Goal: Task Accomplishment & Management: Complete application form

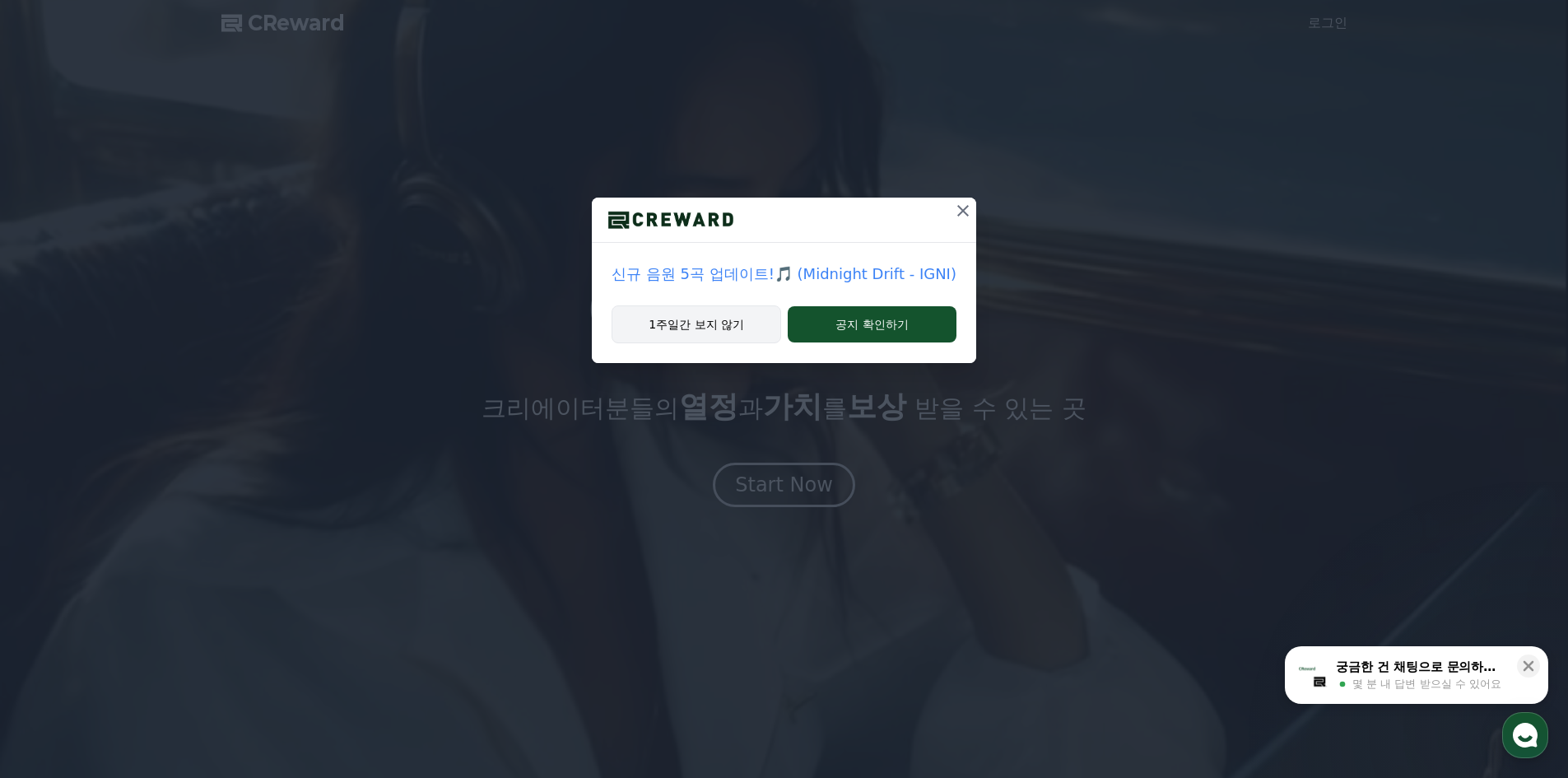
click at [717, 327] on button "1주일간 보지 않기" at bounding box center [697, 324] width 170 height 38
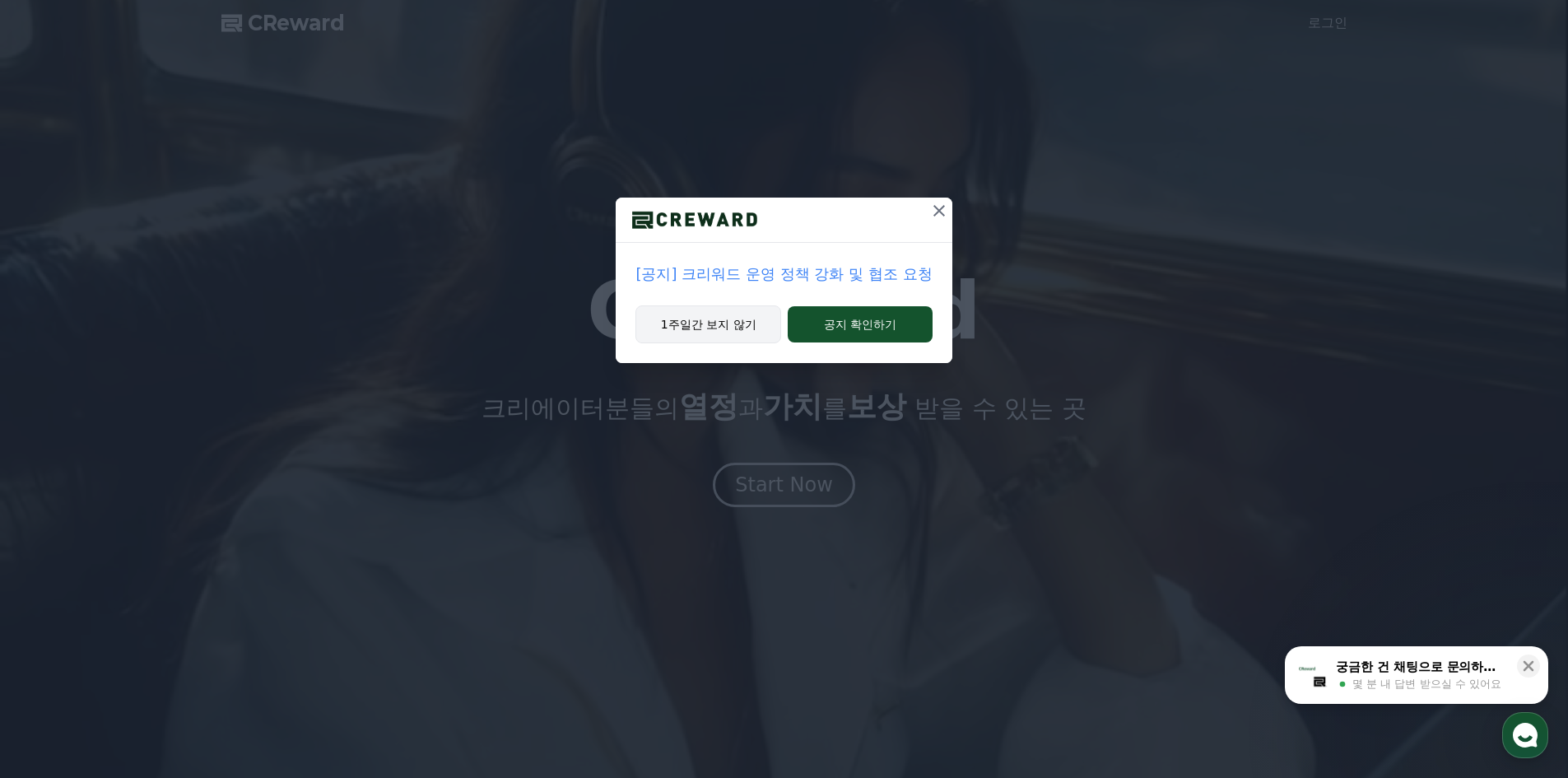
click at [728, 330] on button "1주일간 보지 않기" at bounding box center [708, 324] width 145 height 38
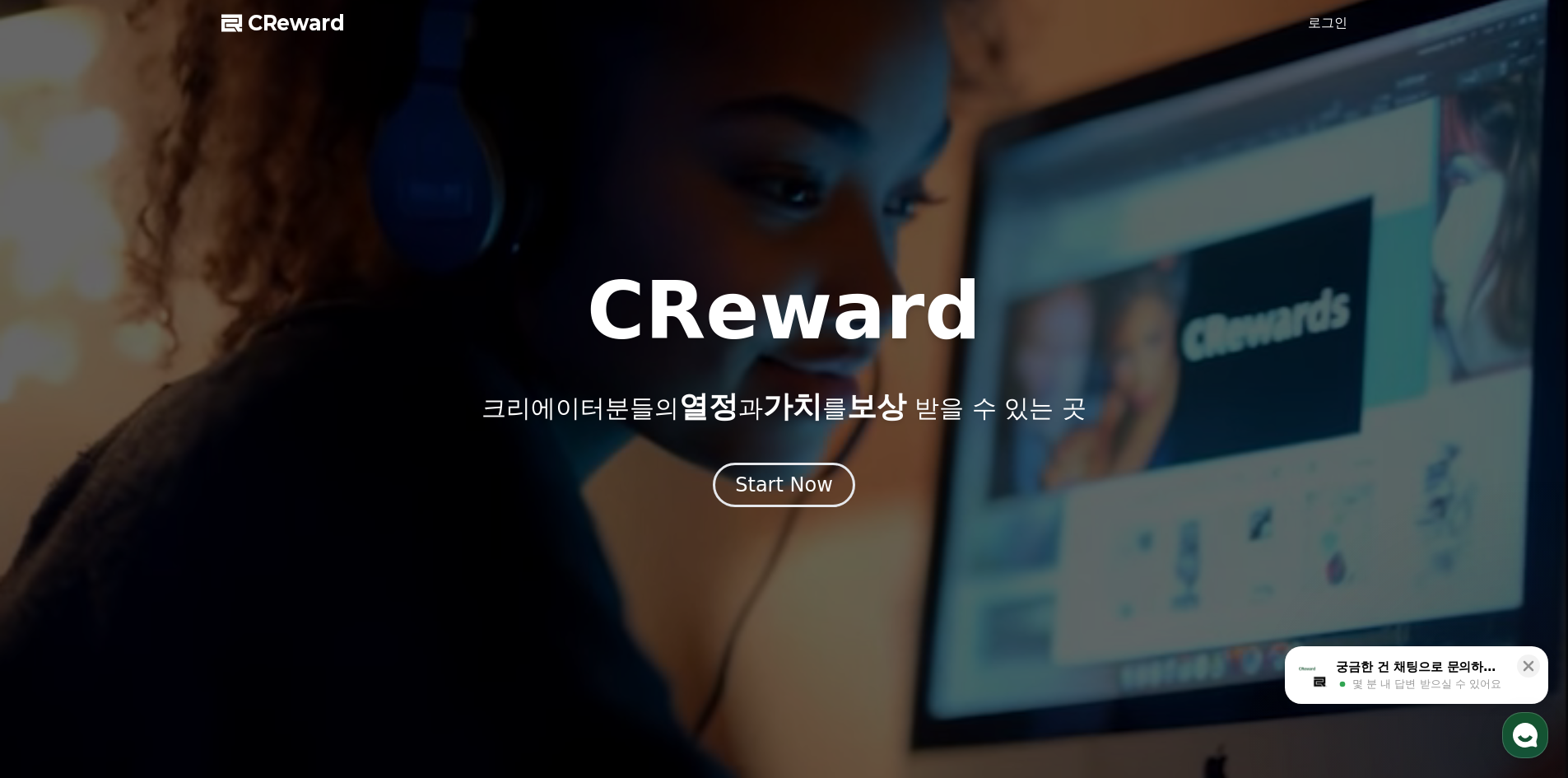
click at [1322, 16] on link "로그인" at bounding box center [1327, 22] width 39 height 20
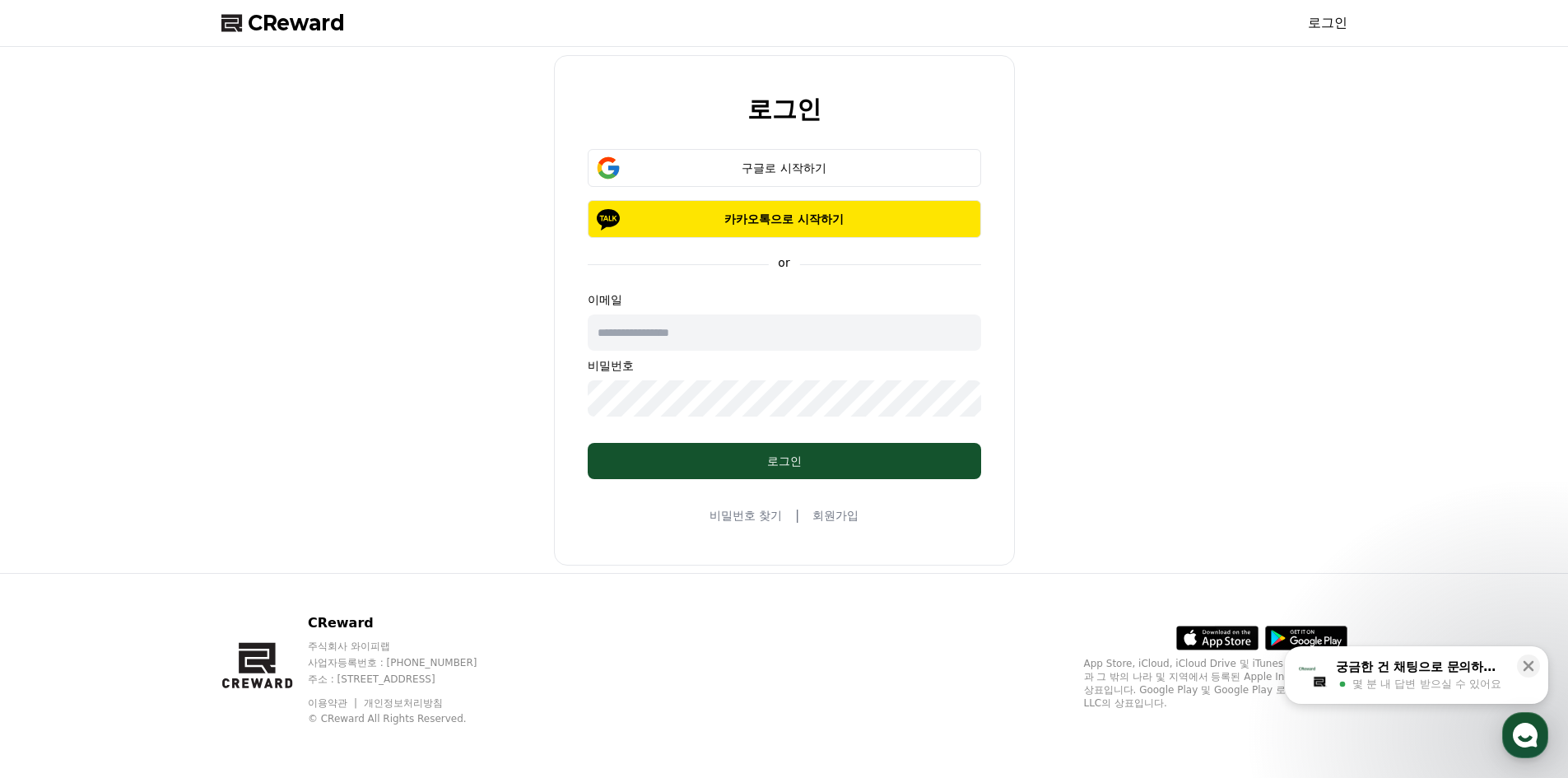
click at [700, 321] on input "text" at bounding box center [784, 332] width 393 height 37
type input "**********"
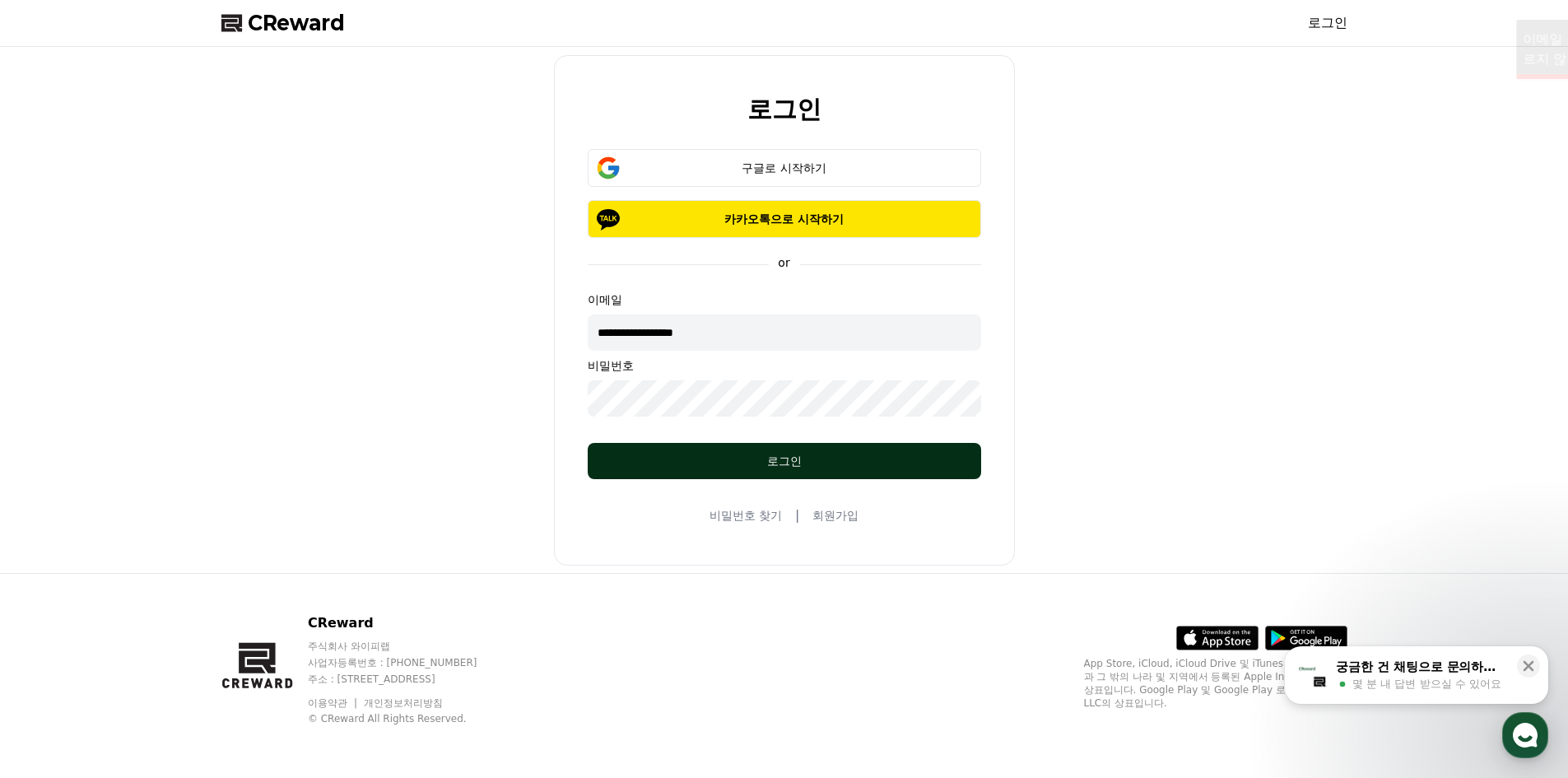
click at [719, 453] on div "로그인" at bounding box center [784, 461] width 327 height 16
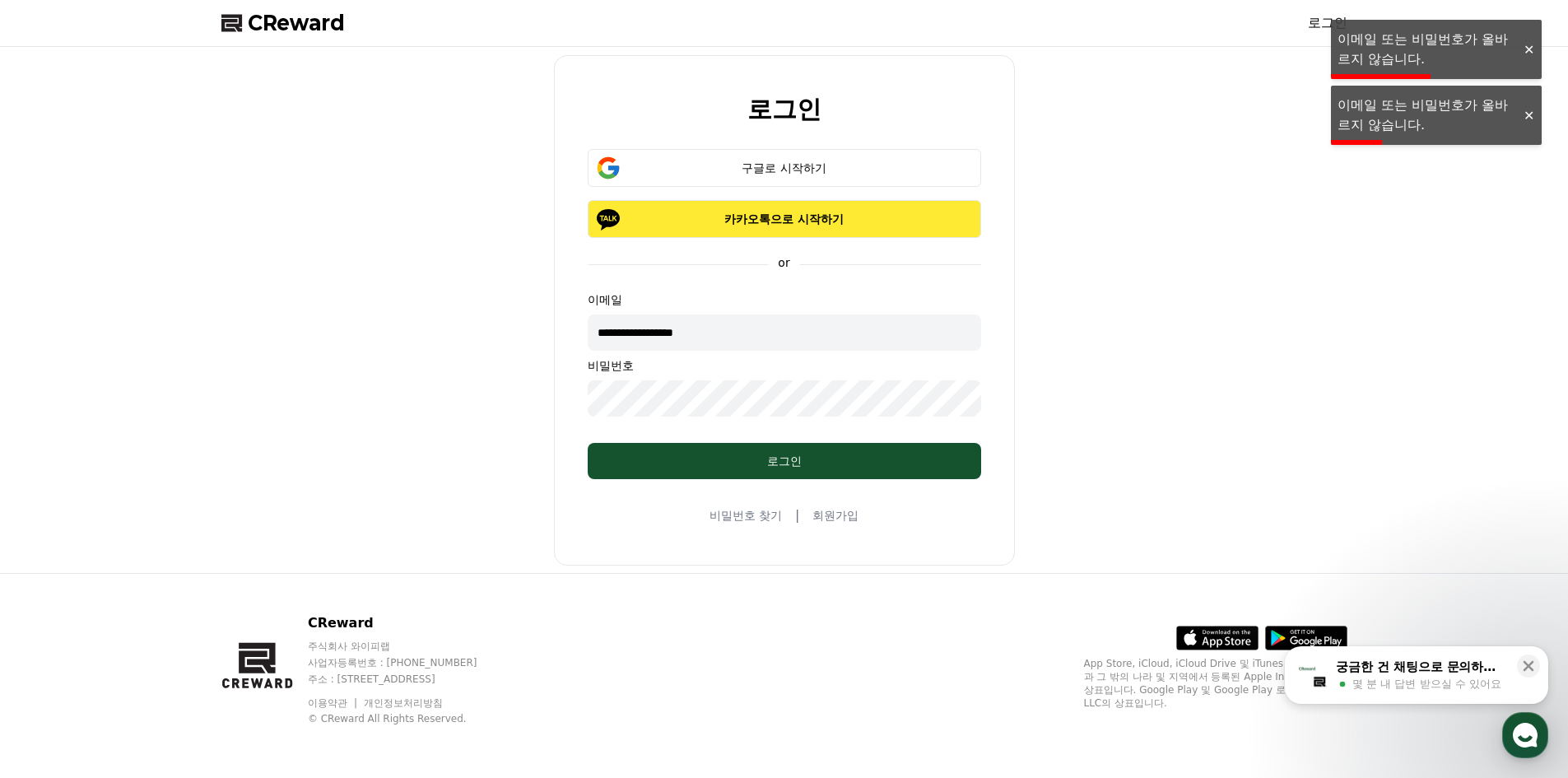
click at [794, 207] on button "카카오톡으로 시작하기" at bounding box center [784, 219] width 393 height 38
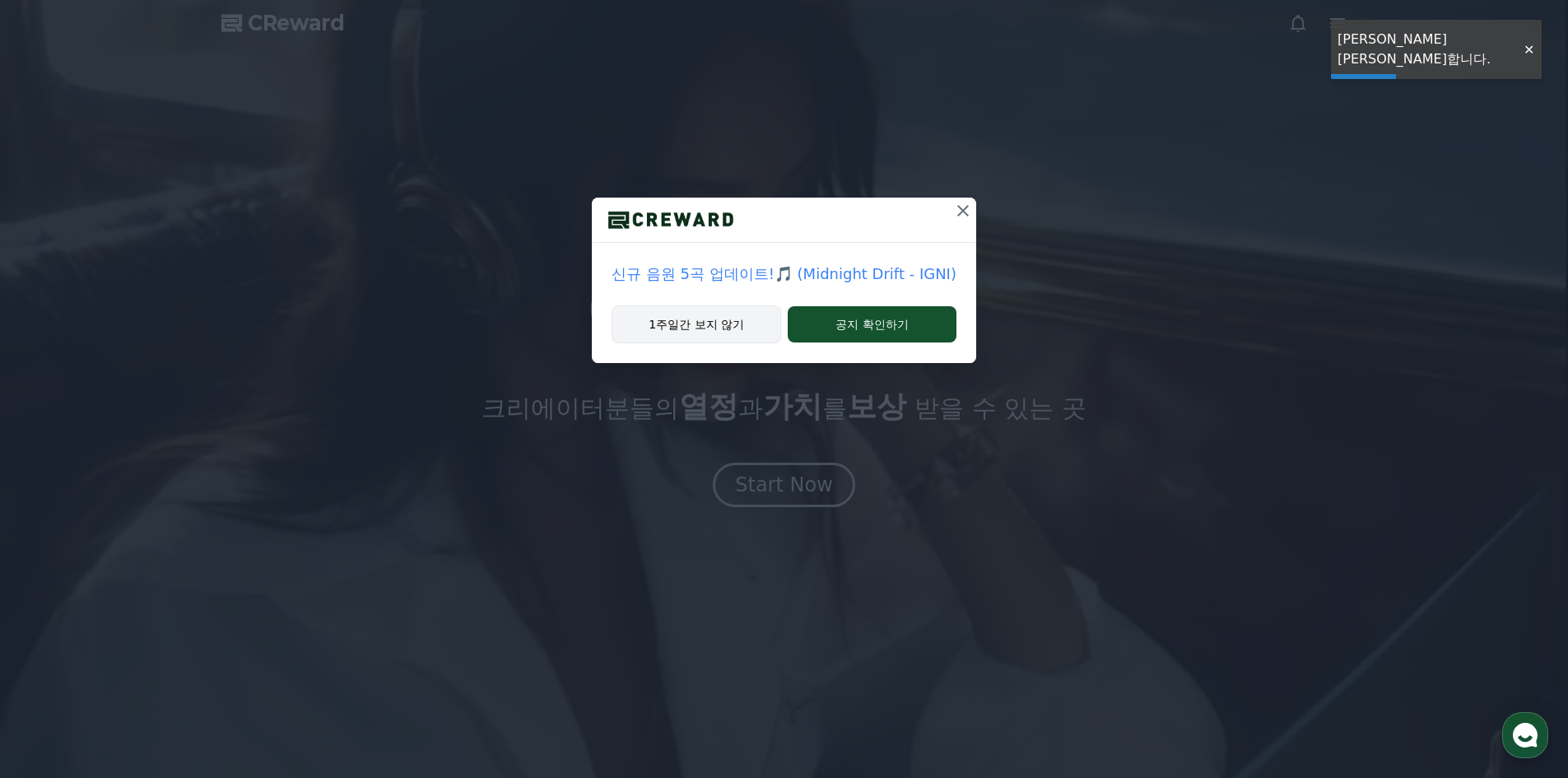
click at [716, 318] on button "1주일간 보지 않기" at bounding box center [697, 324] width 170 height 38
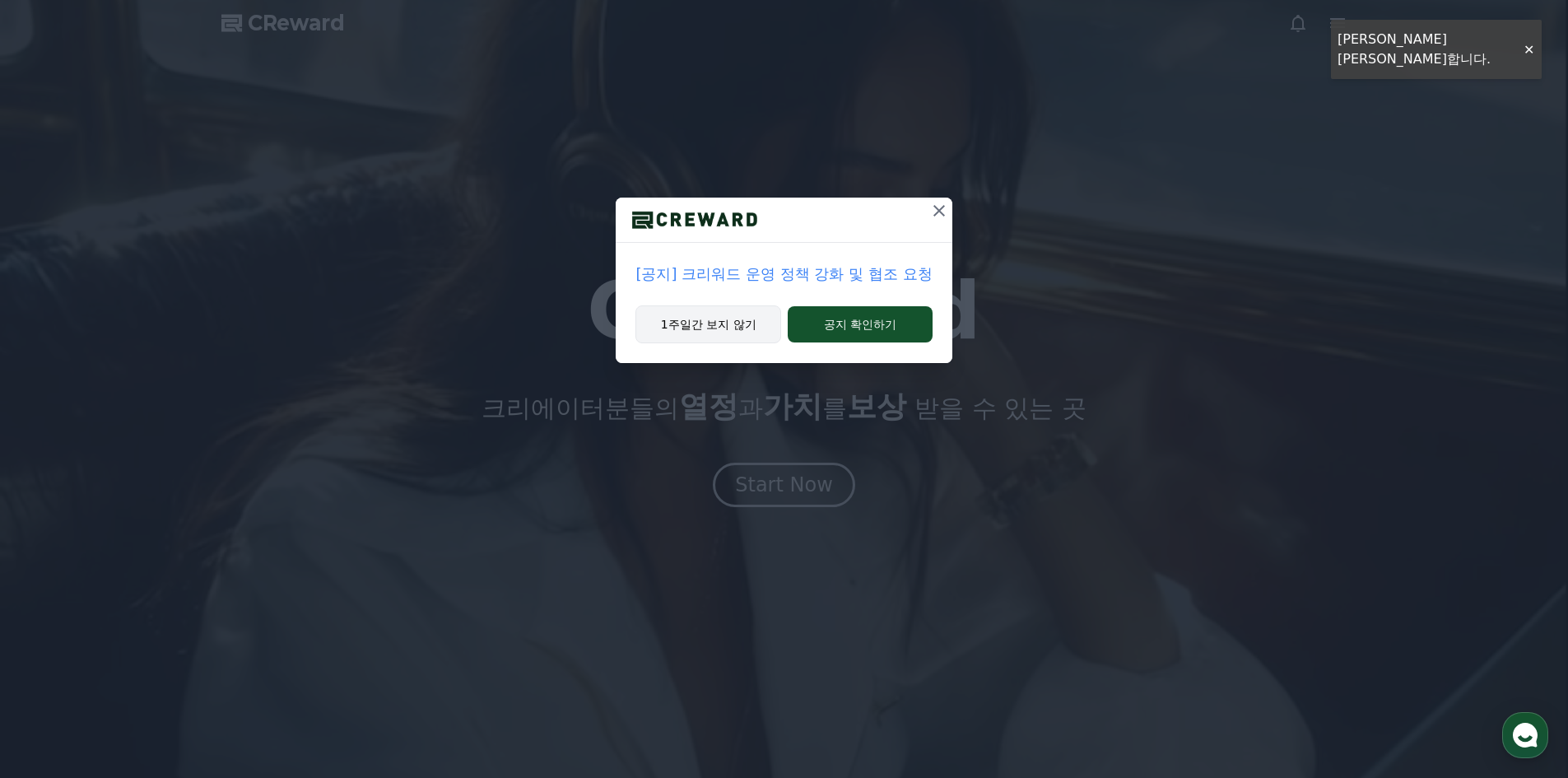
click at [712, 322] on button "1주일간 보지 않기" at bounding box center [708, 324] width 145 height 38
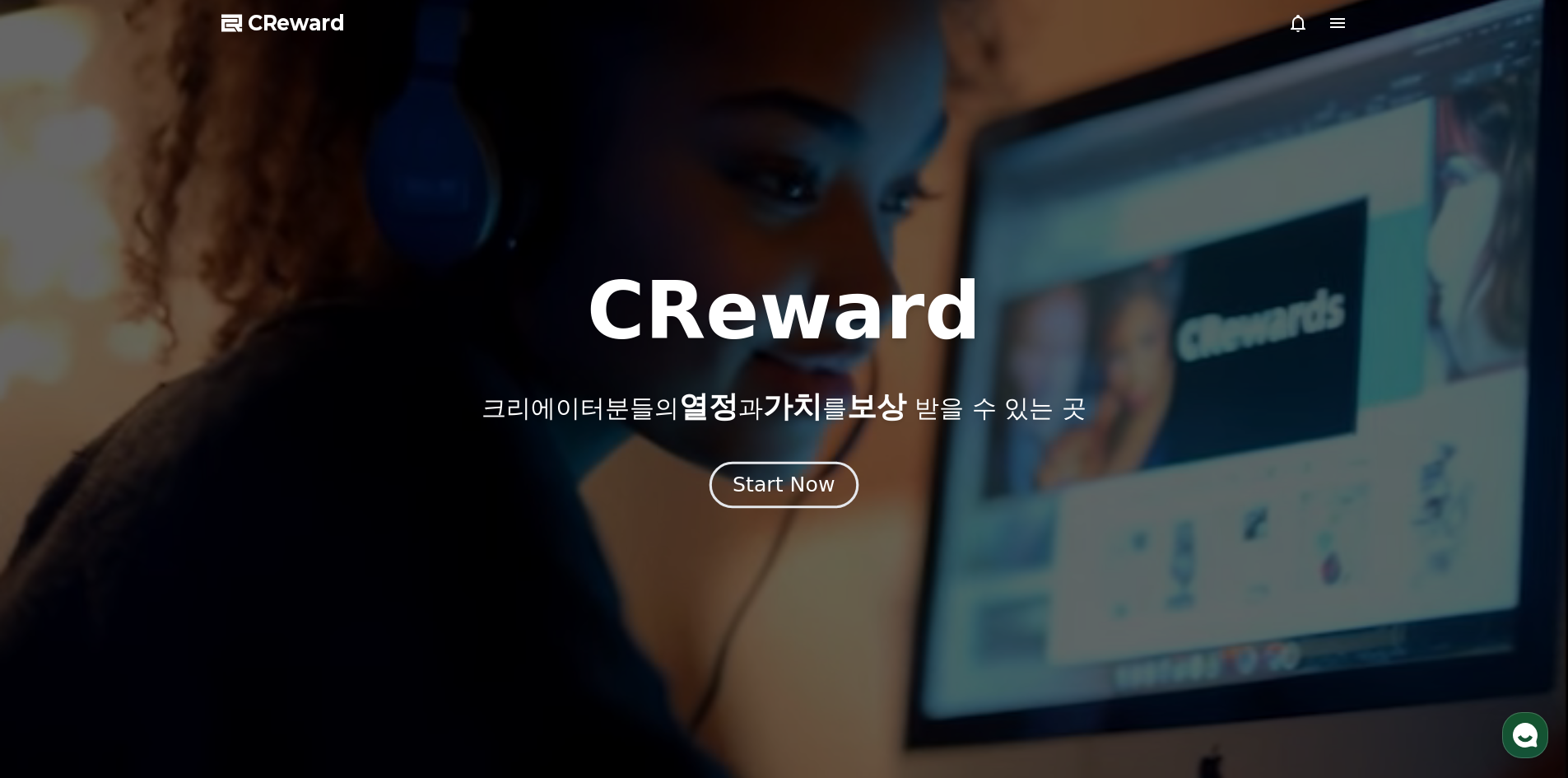
click at [755, 477] on div "Start Now" at bounding box center [784, 485] width 102 height 28
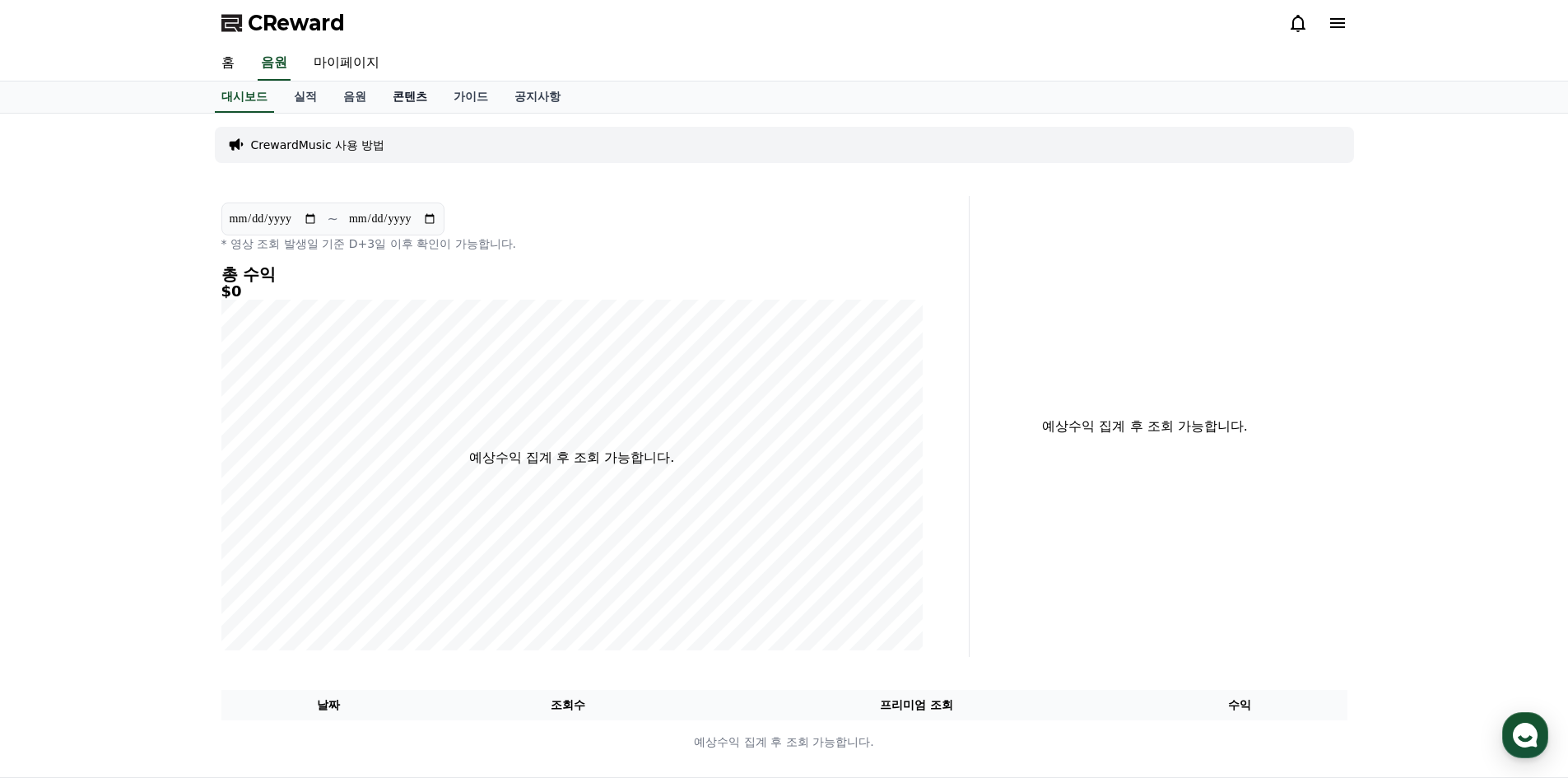
click at [409, 92] on link "콘텐츠" at bounding box center [410, 97] width 61 height 31
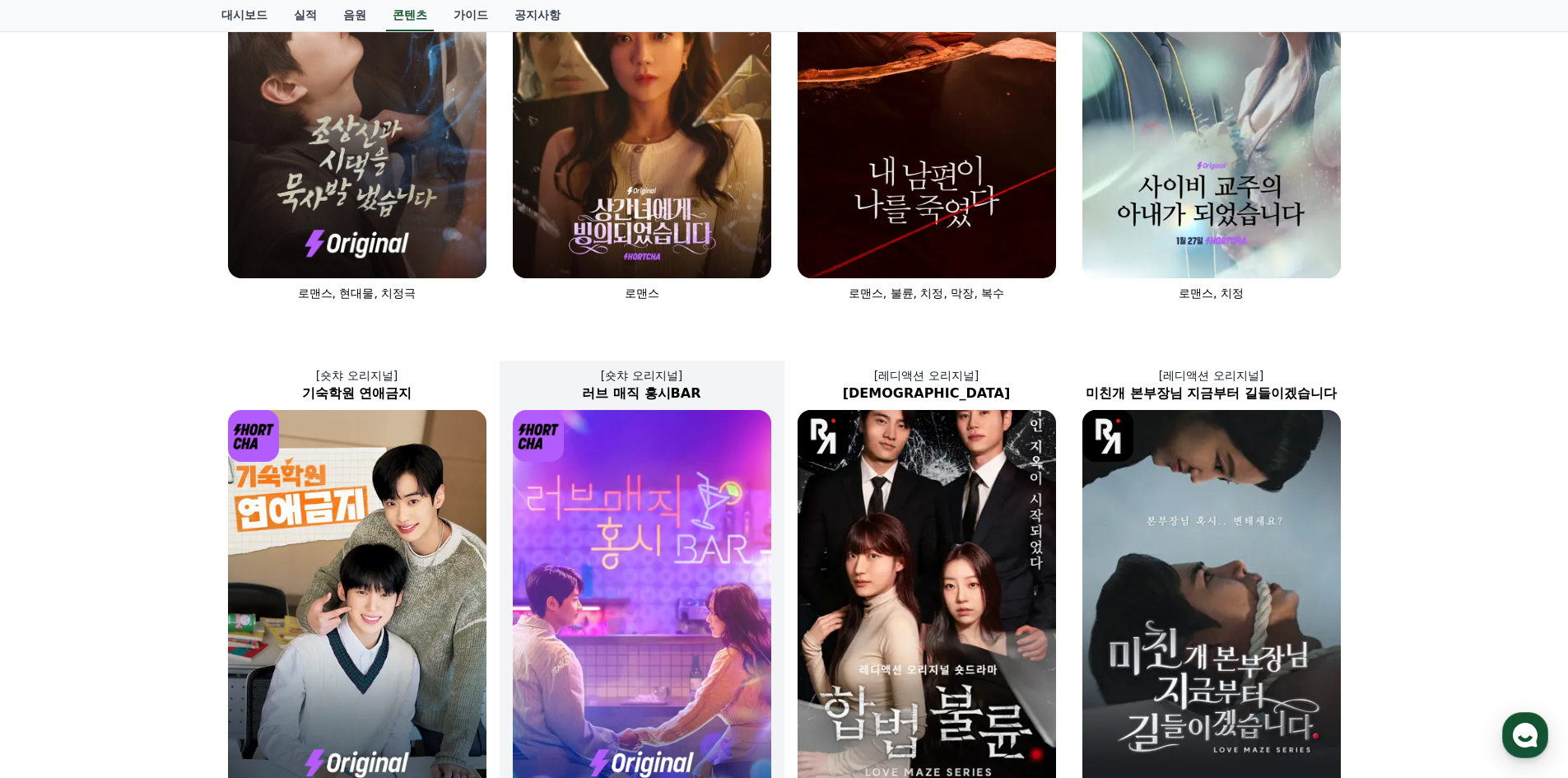
scroll to position [82, 0]
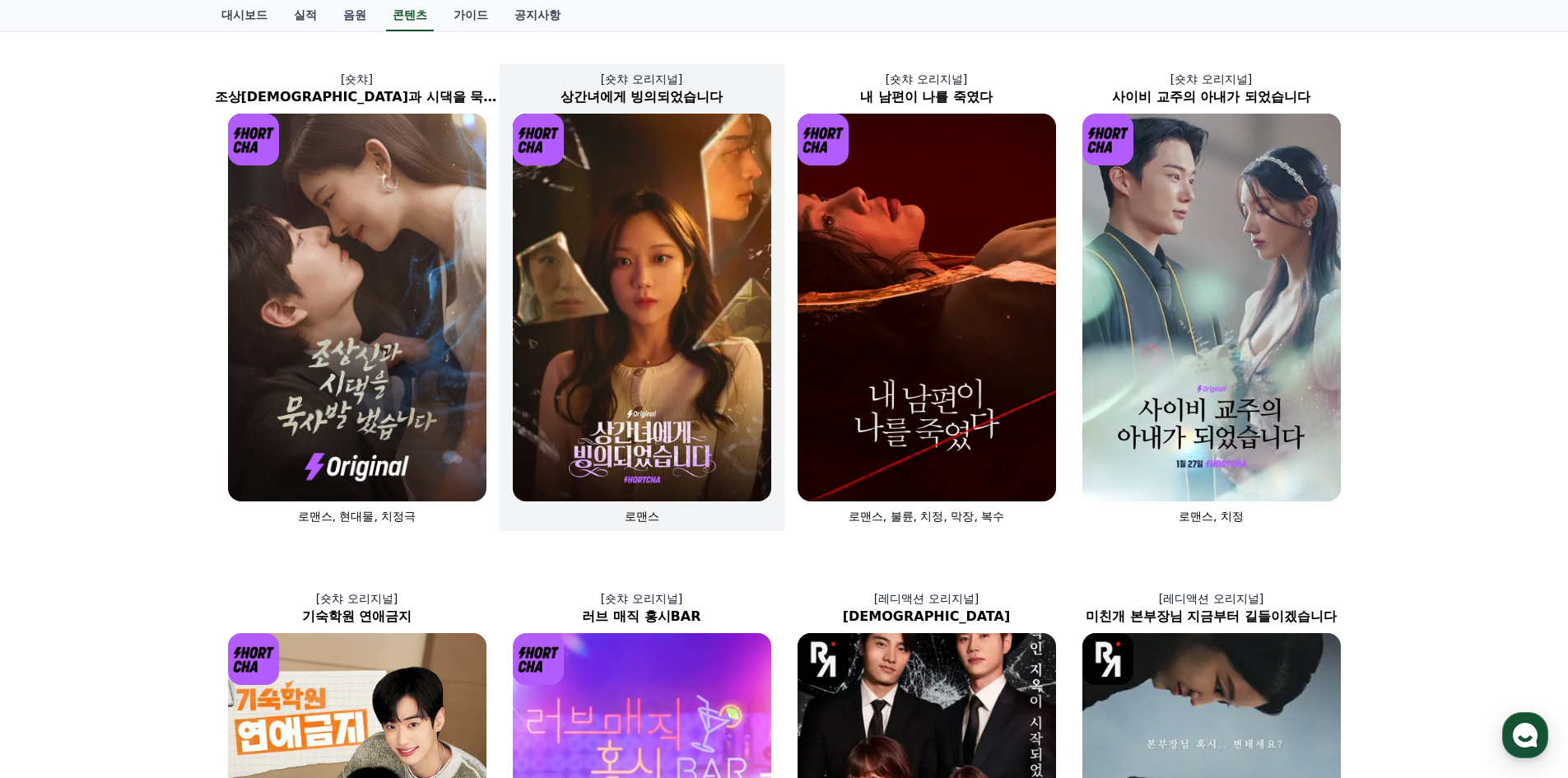
click at [610, 363] on img at bounding box center [642, 308] width 258 height 388
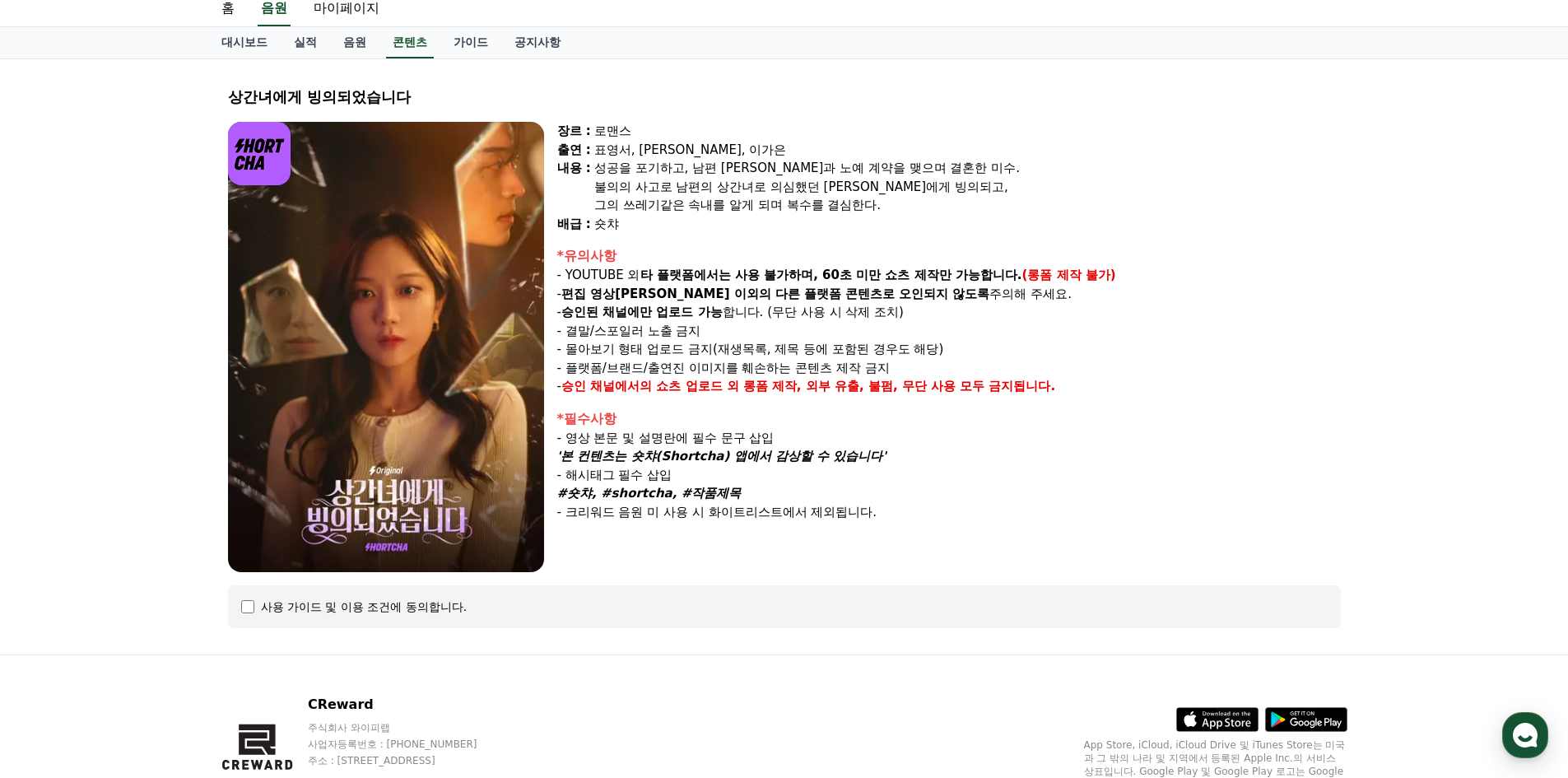
scroll to position [82, 0]
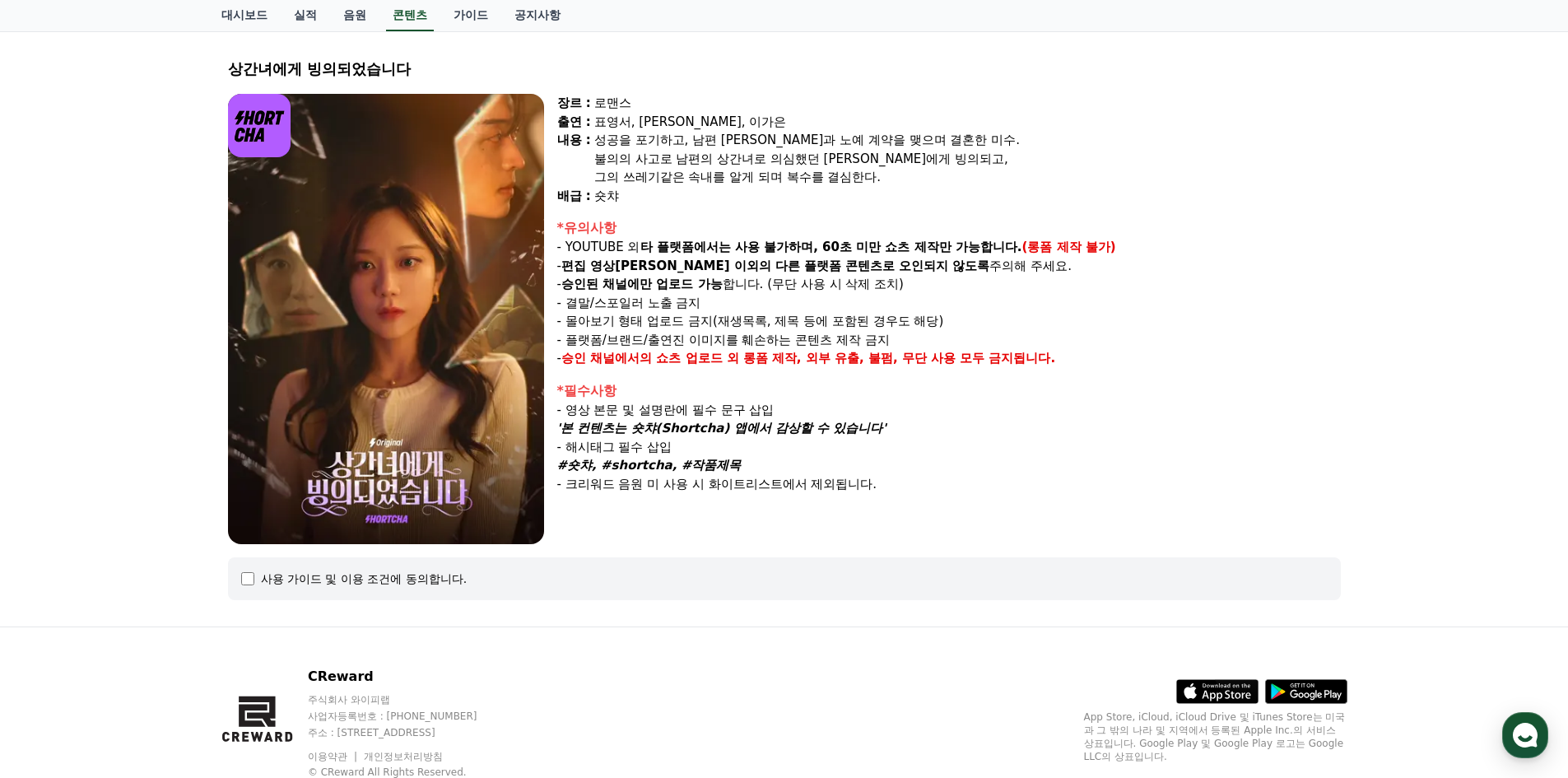
drag, startPoint x: 592, startPoint y: 358, endPoint x: 697, endPoint y: 368, distance: 105.5
click at [694, 363] on strong "승인 채널에서의 쇼츠 업로드 외" at bounding box center [649, 358] width 178 height 14
click at [705, 375] on div "장르 : 로맨스 출연 : 표영서, [PERSON_NAME], [PERSON_NAME]은 [PERSON_NAME] : 성공을 포기하고, 남편 […" at bounding box center [949, 319] width 784 height 451
drag, startPoint x: 810, startPoint y: 243, endPoint x: 1020, endPoint y: 242, distance: 210.0
click at [1020, 241] on p "- YOUTUBE 외 타 플랫폼에서는 사용 불가하며, 60초 미만 쇼츠 제작만 가능합니다. (롱폼 제작 불가)" at bounding box center [949, 247] width 784 height 19
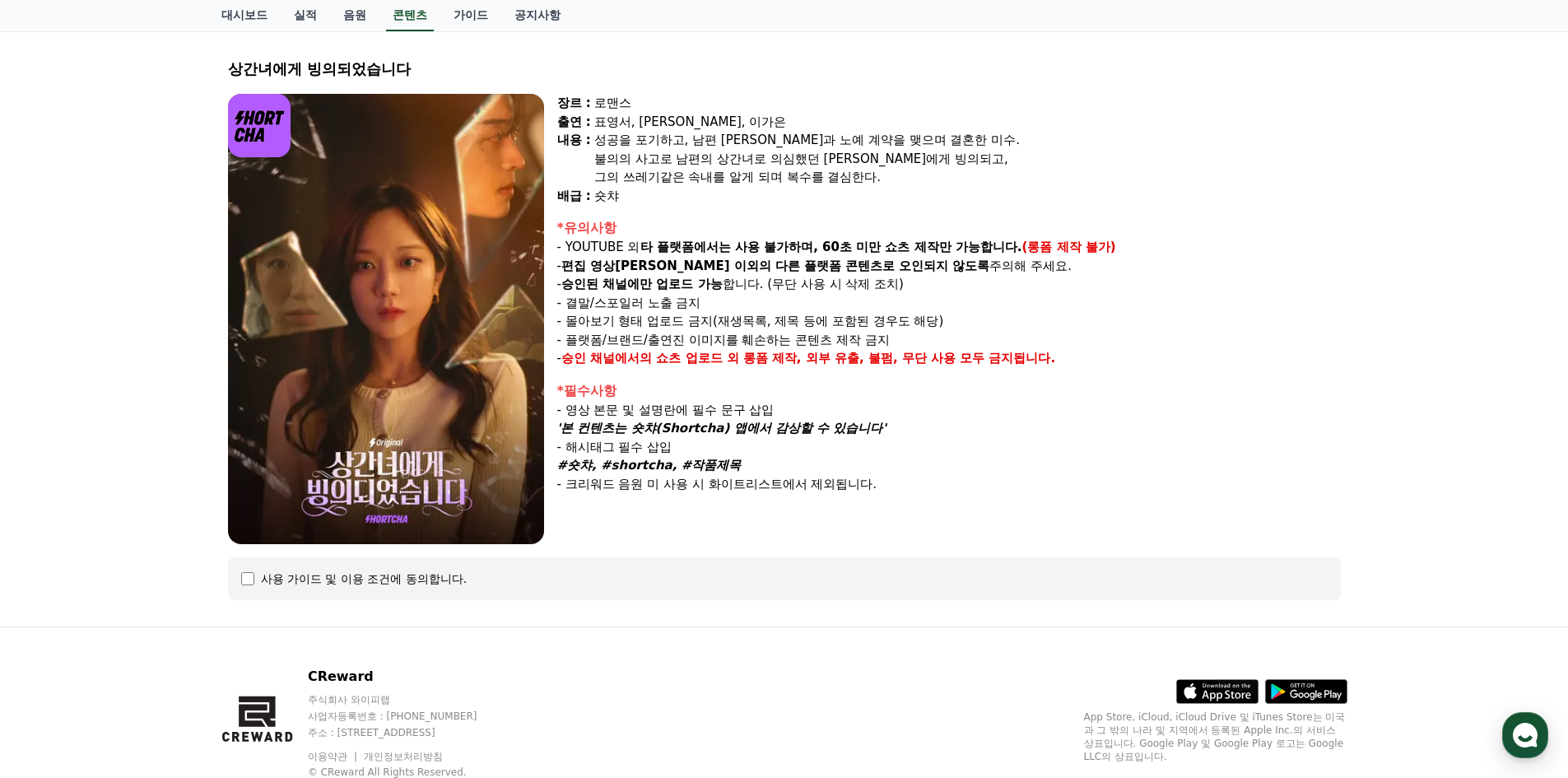
drag, startPoint x: 1054, startPoint y: 299, endPoint x: 1009, endPoint y: 305, distance: 45.4
click at [1052, 300] on p "- 결말/스포일러 노출 금지" at bounding box center [949, 304] width 784 height 19
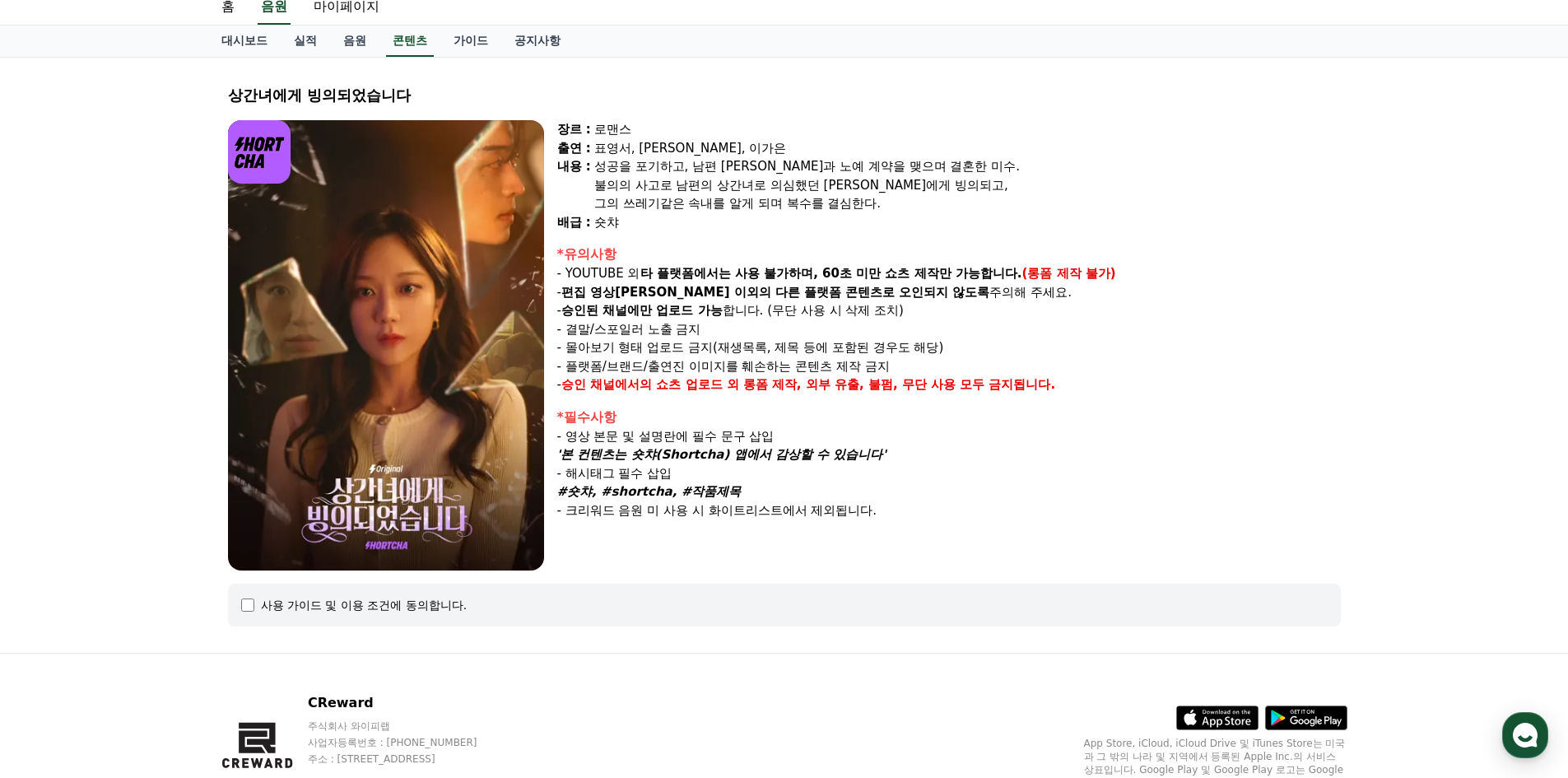
scroll to position [0, 0]
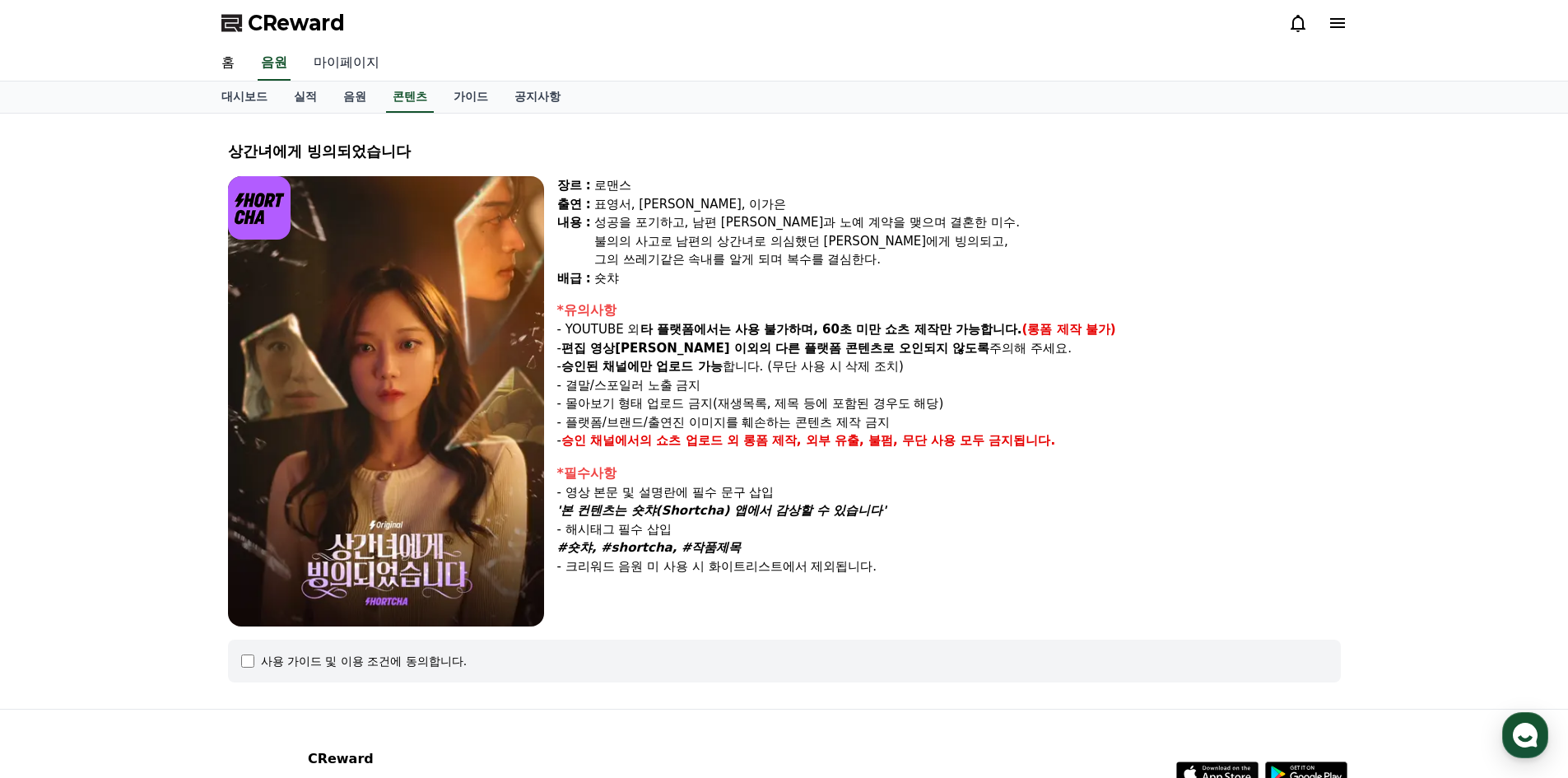
click at [341, 67] on link "마이페이지" at bounding box center [346, 63] width 92 height 35
select select "**********"
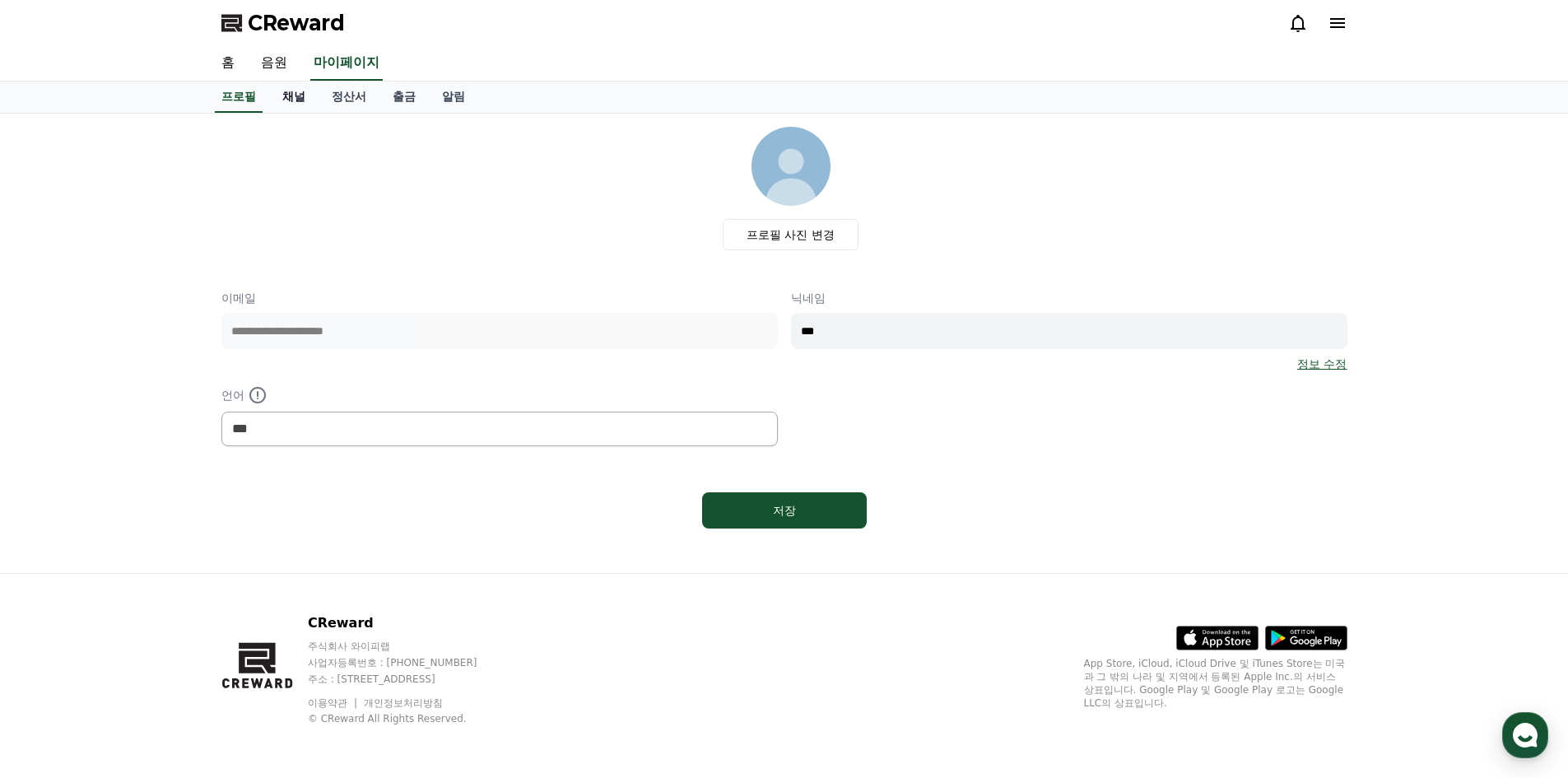
click at [291, 91] on link "채널" at bounding box center [294, 97] width 49 height 31
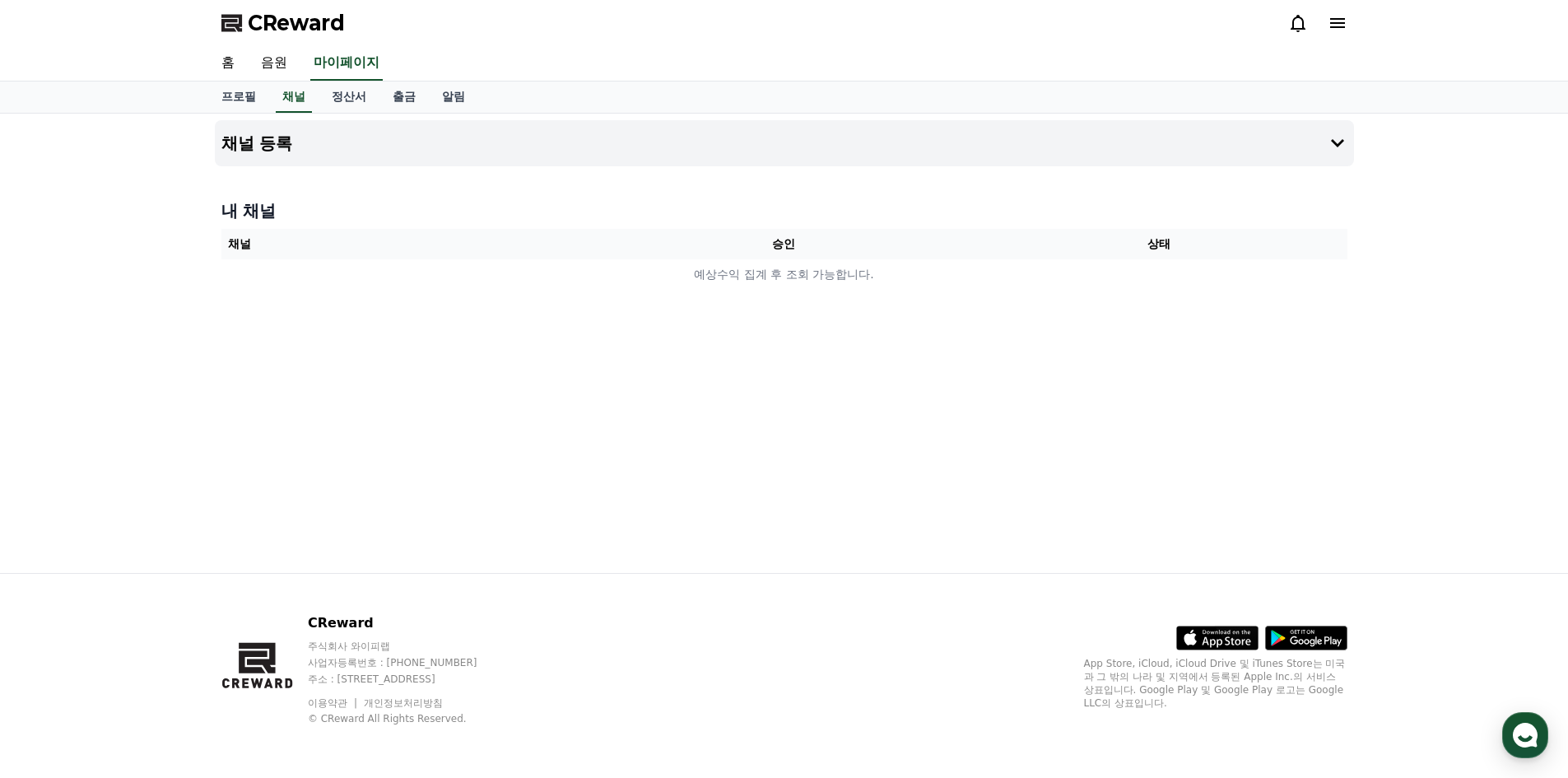
click at [690, 220] on h4 "내 채널" at bounding box center [784, 210] width 1126 height 23
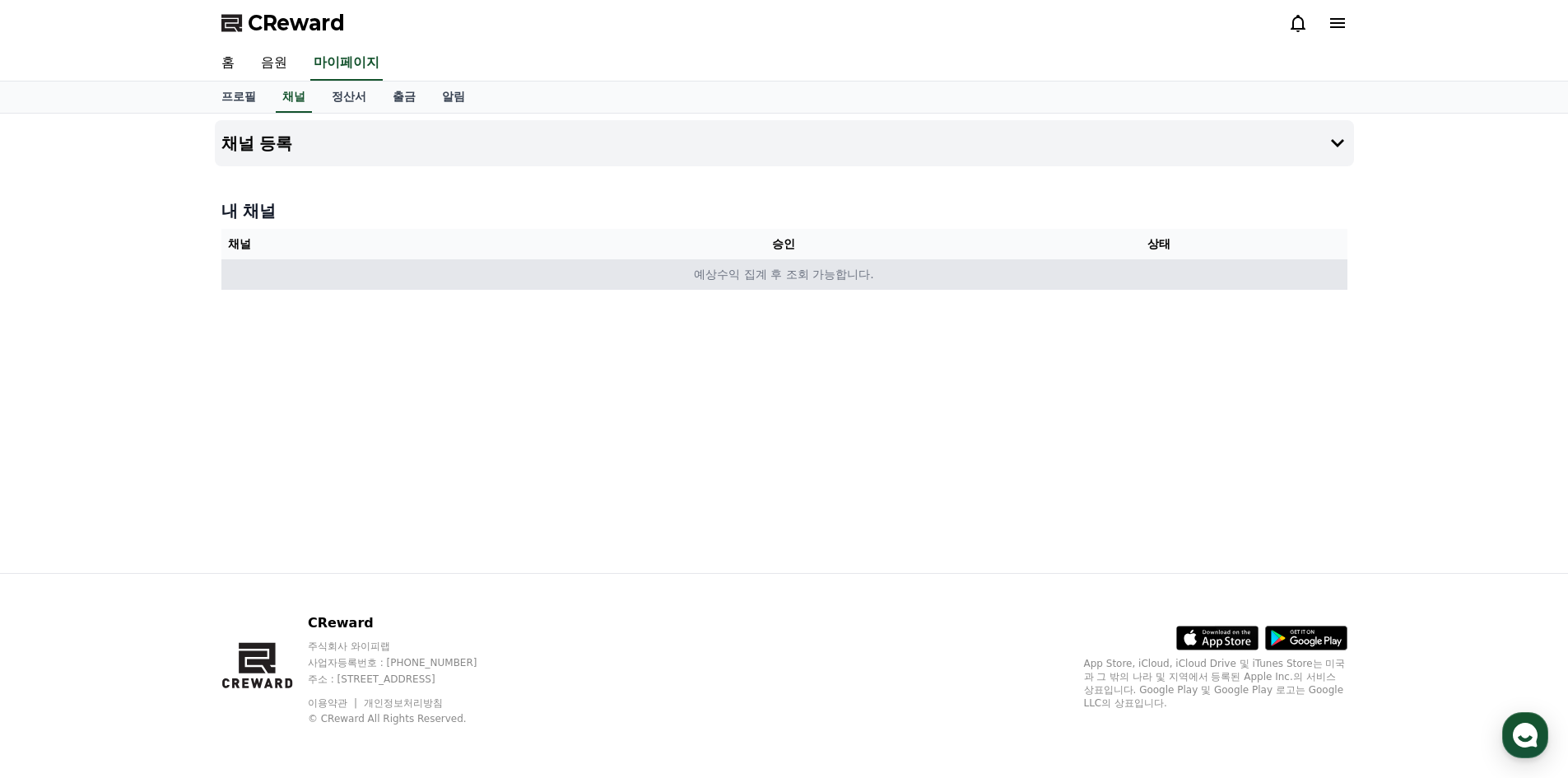
click at [689, 270] on td "예상수익 집계 후 조회 가능합니다." at bounding box center [784, 275] width 1126 height 31
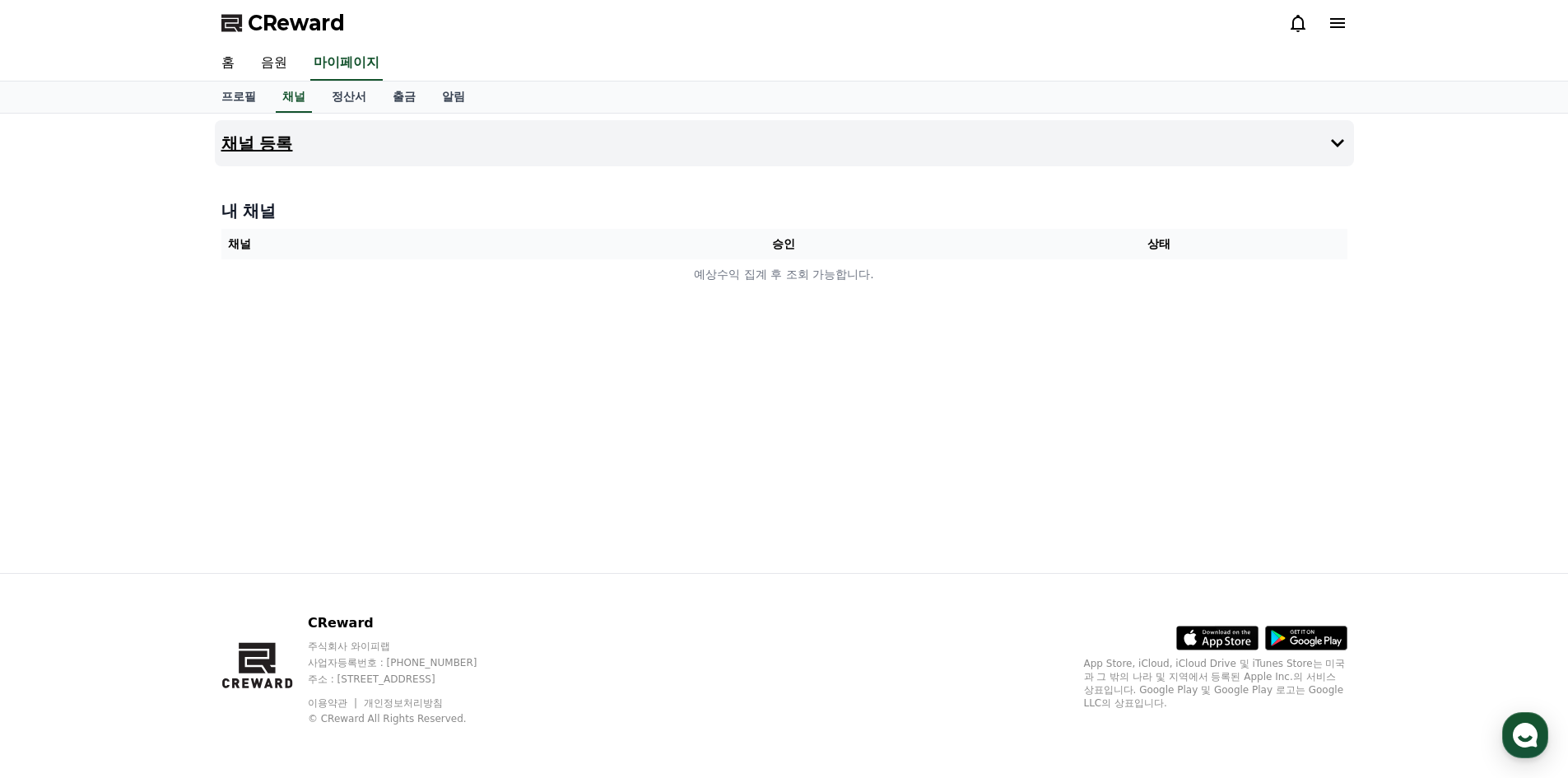
click at [314, 131] on button "채널 등록" at bounding box center [784, 143] width 1139 height 46
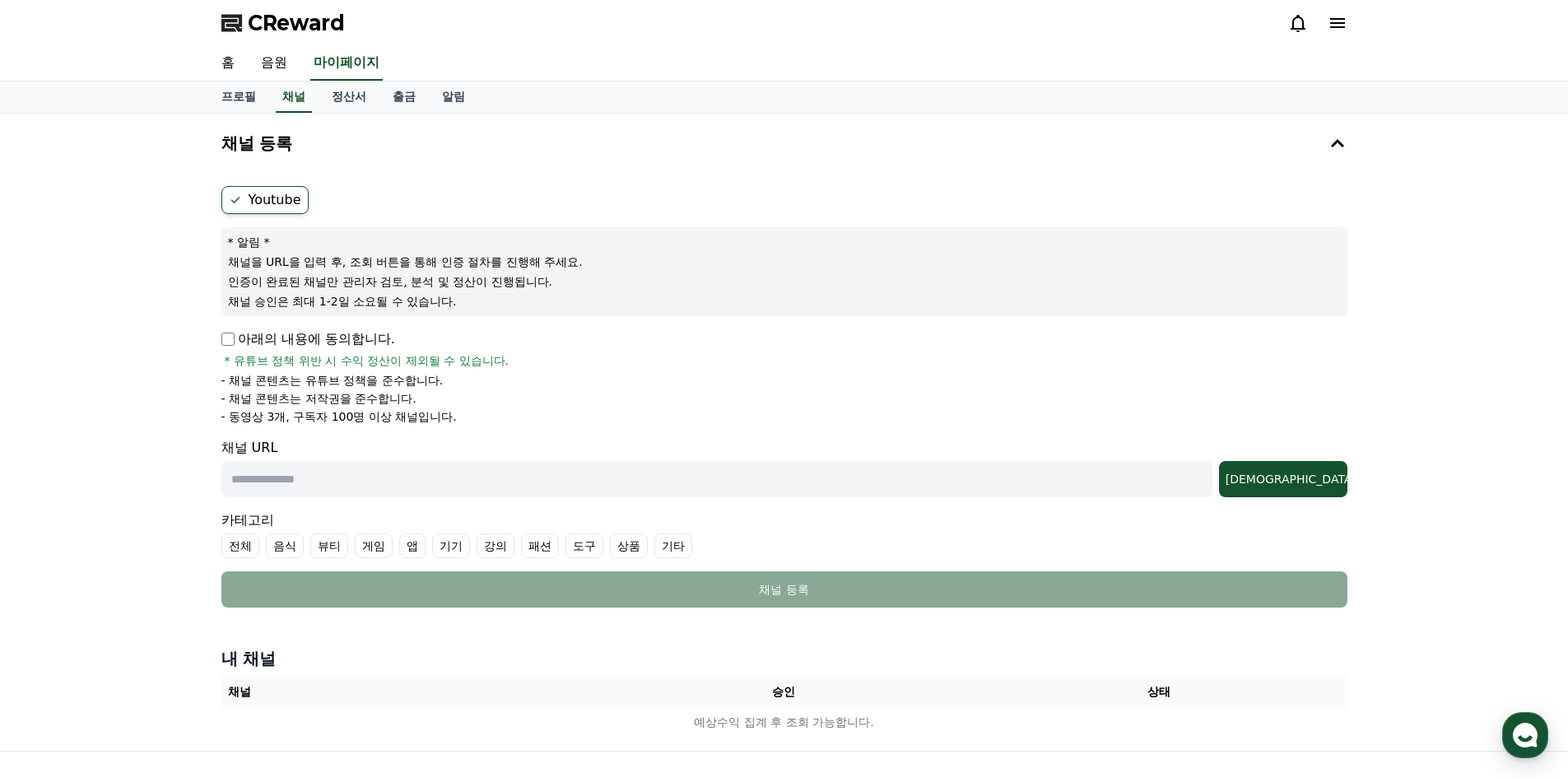
drag, startPoint x: 248, startPoint y: 403, endPoint x: 418, endPoint y: 418, distance: 170.7
click at [418, 418] on ul "- 채널 콘텐츠는 유튜브 정책을 준수합니다. - 채널 콘텐츠는 저작권을 준수합니다. - 동영상 3개, 구독자 100명 이상 채널입니다." at bounding box center [784, 399] width 1126 height 53
click at [462, 417] on li "- 동영상 3개, 구독자 100명 이상 채널입니다." at bounding box center [784, 416] width 1126 height 16
click at [320, 338] on p "아래의 내용에 동의합니다." at bounding box center [309, 338] width 173 height 20
click at [246, 343] on p "아래의 내용에 동의합니다." at bounding box center [309, 338] width 173 height 20
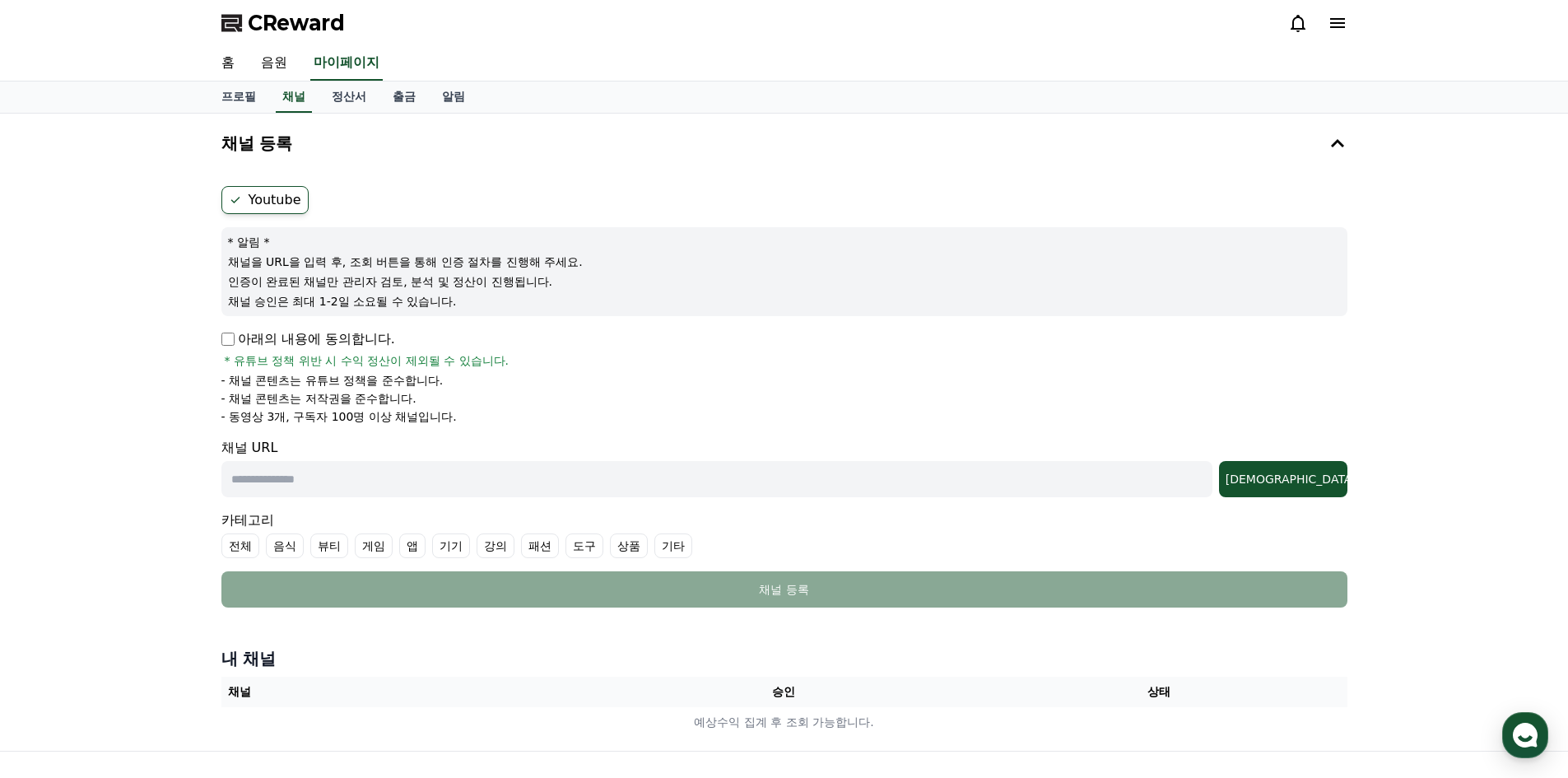
click at [237, 339] on p "아래의 내용에 동의합니다." at bounding box center [309, 338] width 173 height 20
drag, startPoint x: 425, startPoint y: 390, endPoint x: 432, endPoint y: 418, distance: 28.9
click at [432, 418] on ul "- 채널 콘텐츠는 유튜브 정책을 준수합니다. - 채널 콘텐츠는 저작권을 준수합니다. - 동영상 3개, 구독자 100명 이상 채널입니다." at bounding box center [784, 399] width 1126 height 53
click at [470, 423] on li "- 동영상 3개, 구독자 100명 이상 채널입니다." at bounding box center [784, 416] width 1126 height 16
